Goal: Task Accomplishment & Management: Complete application form

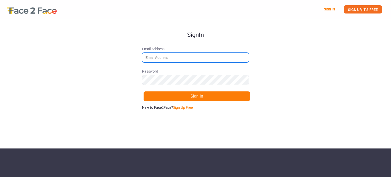
click at [155, 56] on input "Email Address" at bounding box center [195, 57] width 107 height 10
type input "[EMAIL_ADDRESS][DOMAIN_NAME]"
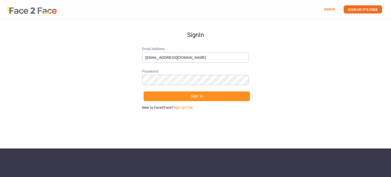
click at [183, 94] on button "Sign In" at bounding box center [196, 96] width 107 height 10
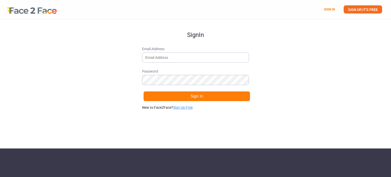
click at [182, 106] on link "Sign Up Free" at bounding box center [183, 107] width 20 height 4
click at [159, 52] on label "Email Address" at bounding box center [195, 54] width 107 height 16
click at [159, 52] on input "Email Address" at bounding box center [195, 57] width 107 height 10
type input "[EMAIL_ADDRESS][DOMAIN_NAME]"
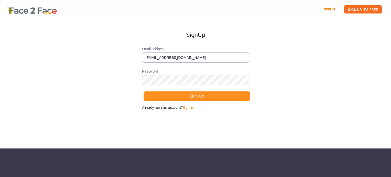
click at [184, 99] on button "Sign Up" at bounding box center [196, 96] width 107 height 10
